Goal: Information Seeking & Learning: Find specific fact

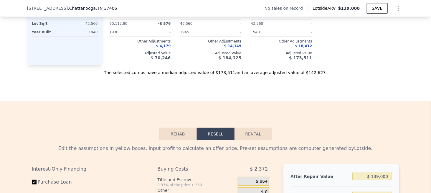
scroll to position [704, 0]
drag, startPoint x: 290, startPoint y: 74, endPoint x: 303, endPoint y: 75, distance: 13.0
click at [303, 75] on div "The selected comps have a median adjusted value of $173,511 and an average adju…" at bounding box center [215, 70] width 377 height 11
copy div "142,627"
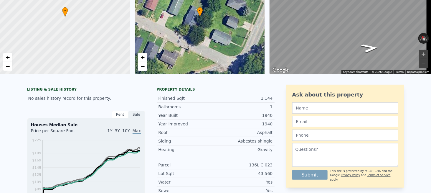
scroll to position [0, 0]
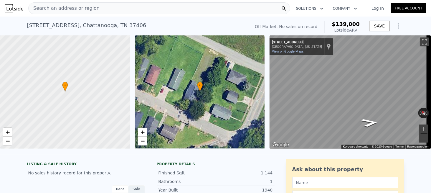
click at [109, 6] on div "Search an address or region" at bounding box center [159, 8] width 262 height 12
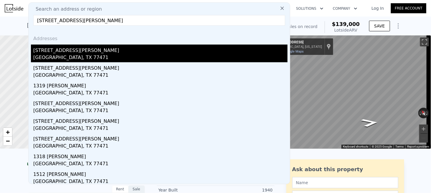
type input "[STREET_ADDRESS][PERSON_NAME]"
click at [51, 58] on div "[GEOGRAPHIC_DATA], TX 77471" at bounding box center [160, 58] width 254 height 8
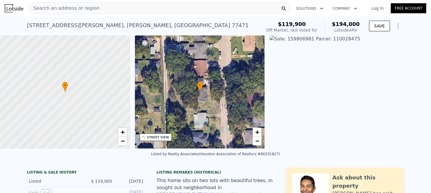
click at [73, 8] on span "Search an address or region" at bounding box center [64, 8] width 71 height 7
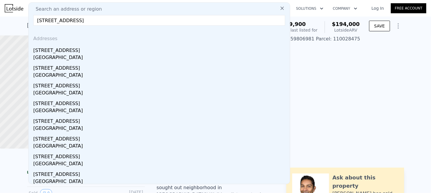
type input "[STREET_ADDRESS]"
click at [50, 52] on div "[STREET_ADDRESS]" at bounding box center [160, 48] width 254 height 9
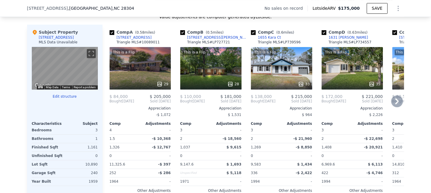
scroll to position [675, 0]
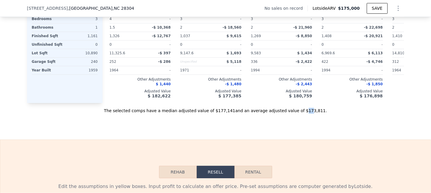
drag, startPoint x: 290, startPoint y: 119, endPoint x: 294, endPoint y: 120, distance: 4.1
click at [294, 113] on div "The selected comps have a median adjusted value of $177,141 and an average adju…" at bounding box center [215, 108] width 377 height 11
drag, startPoint x: 289, startPoint y: 117, endPoint x: 302, endPoint y: 119, distance: 12.8
click at [302, 113] on div "The selected comps have a median adjusted value of $177,141 and an average adju…" at bounding box center [215, 108] width 377 height 11
copy div "$173,811"
